Goal: Navigation & Orientation: Go to known website

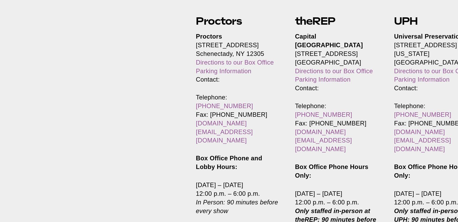
scroll to position [89, 0]
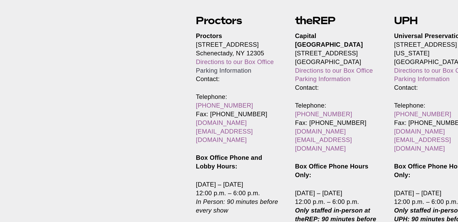
click at [126, 138] on link "Parking Information" at bounding box center [122, 138] width 30 height 4
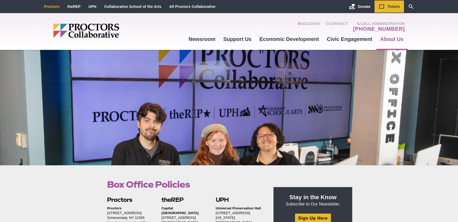
click at [50, 7] on link "Proctors" at bounding box center [51, 6] width 15 height 4
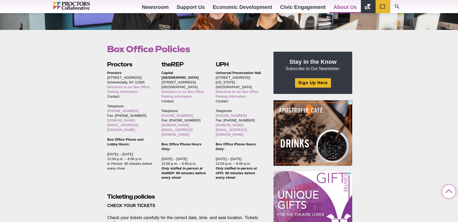
scroll to position [150, 0]
